Goal: Navigation & Orientation: Understand site structure

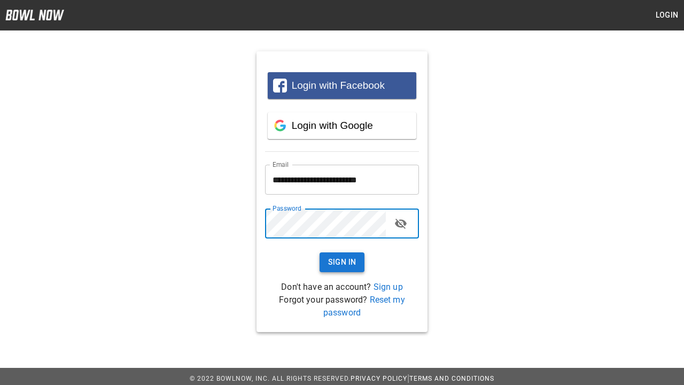
click at [342, 262] on button "Sign In" at bounding box center [342, 262] width 45 height 20
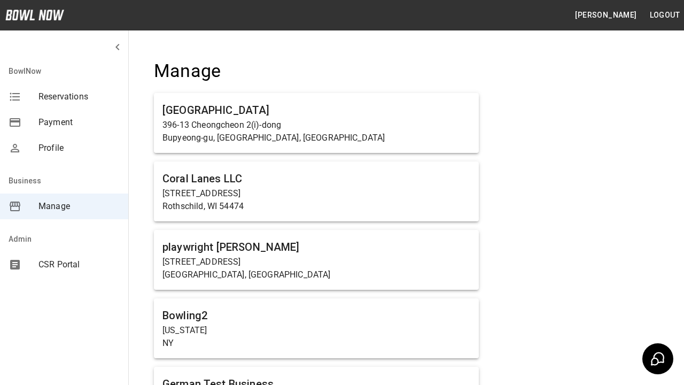
click at [64, 206] on span "Manage" at bounding box center [78, 206] width 81 height 13
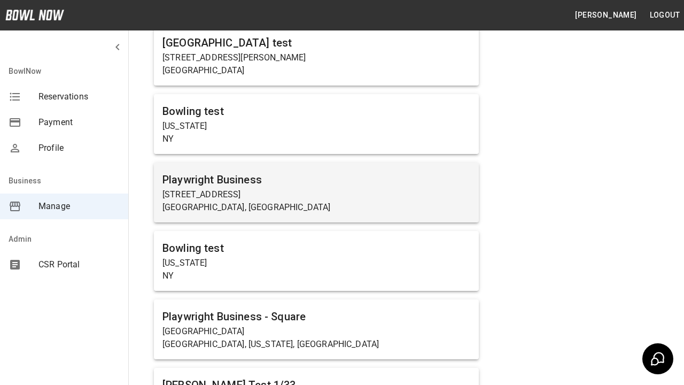
click at [316, 192] on p "[STREET_ADDRESS]" at bounding box center [316, 194] width 308 height 13
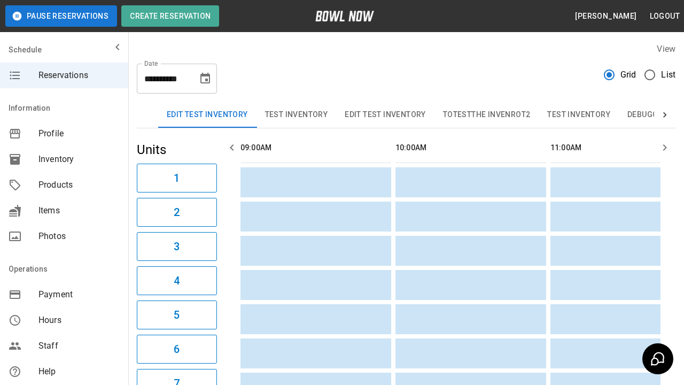
scroll to position [0, 930]
click at [64, 134] on span "Profile" at bounding box center [78, 133] width 81 height 13
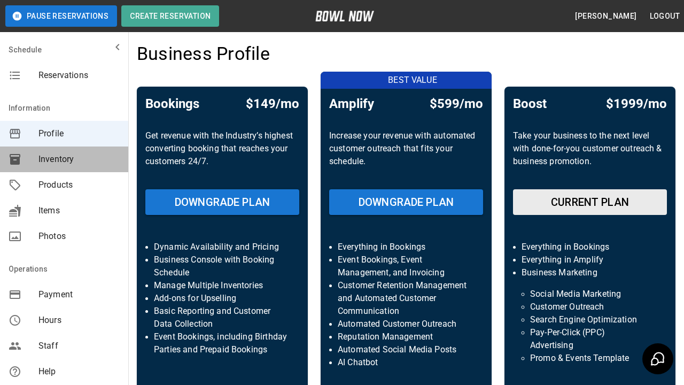
click at [64, 159] on span "Inventory" at bounding box center [78, 159] width 81 height 13
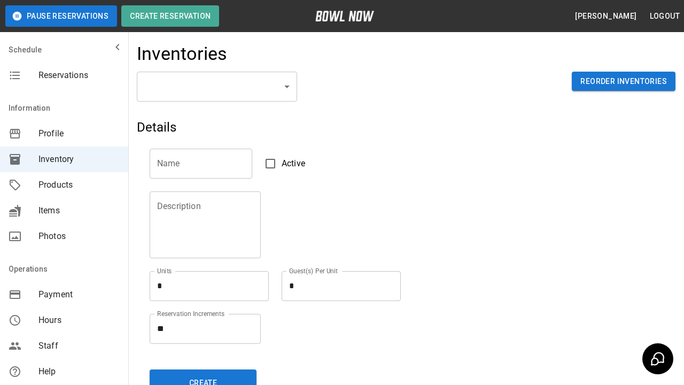
click at [64, 185] on span "Products" at bounding box center [78, 185] width 81 height 13
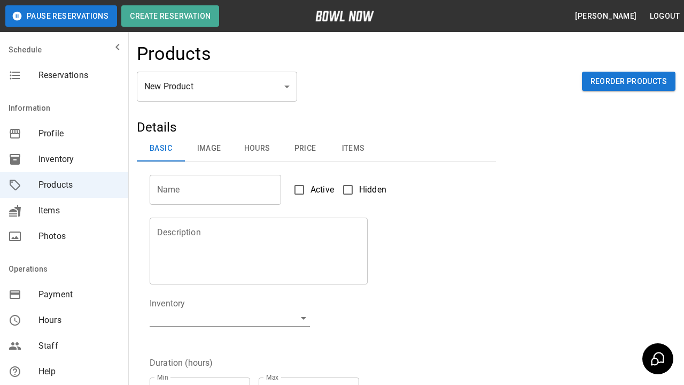
click at [64, 211] on span "Items" at bounding box center [78, 210] width 81 height 13
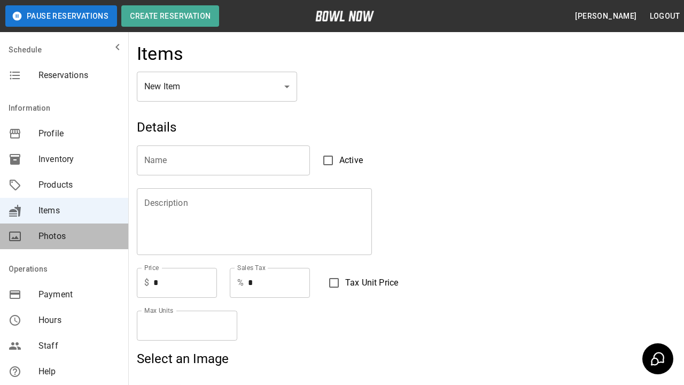
click at [64, 236] on span "Photos" at bounding box center [78, 236] width 81 height 13
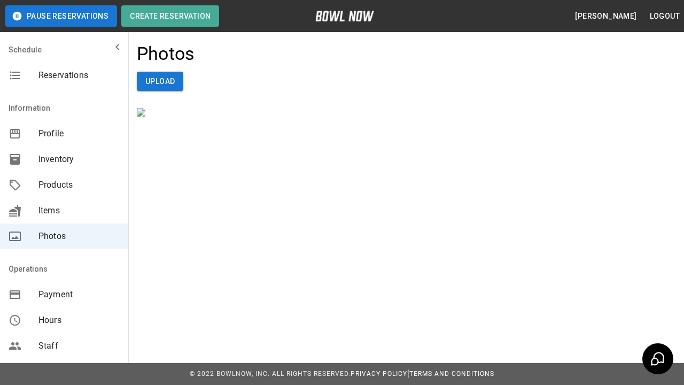
click at [64, 295] on span "Payment" at bounding box center [78, 294] width 81 height 13
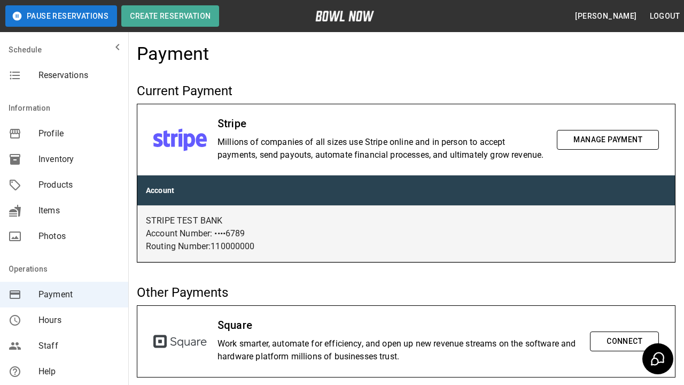
click at [64, 320] on span "Hours" at bounding box center [78, 320] width 81 height 13
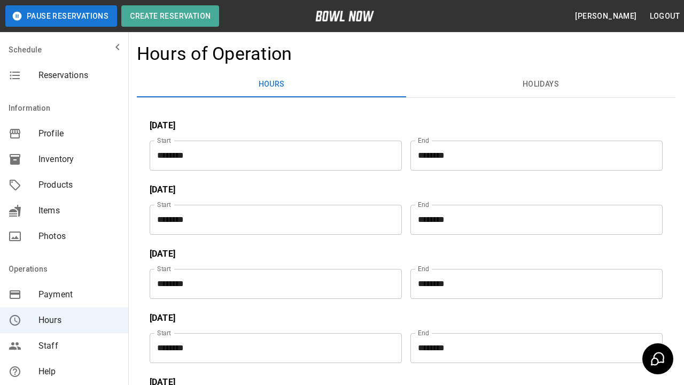
click at [64, 346] on span "Staff" at bounding box center [78, 345] width 81 height 13
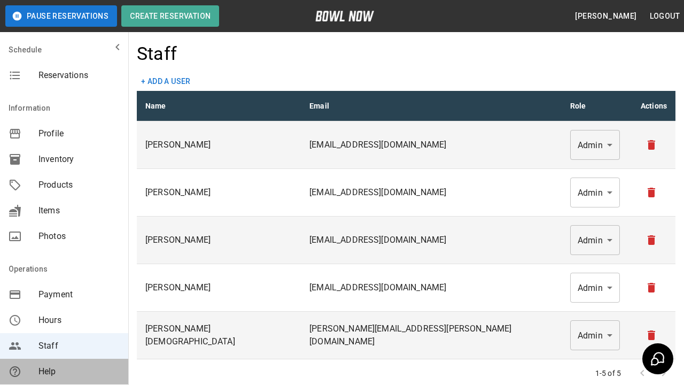
click at [64, 371] on span "Help" at bounding box center [78, 371] width 81 height 13
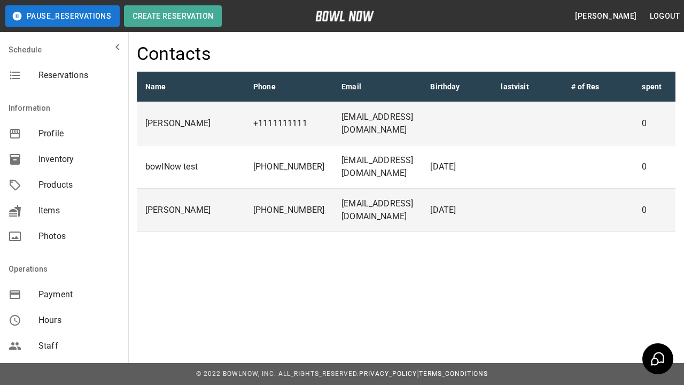
scroll to position [257, 0]
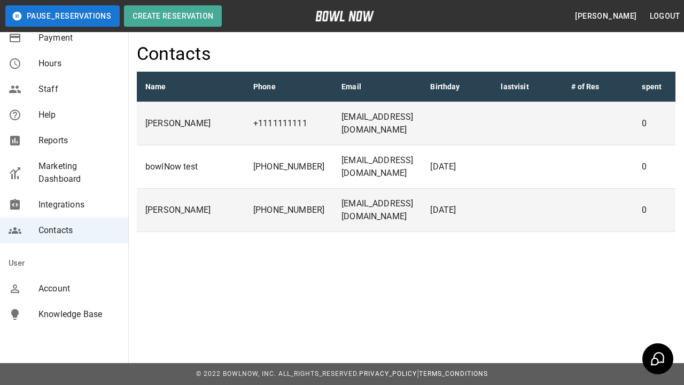
click at [64, 289] on span "Account" at bounding box center [78, 288] width 81 height 13
